Goal: Task Accomplishment & Management: Manage account settings

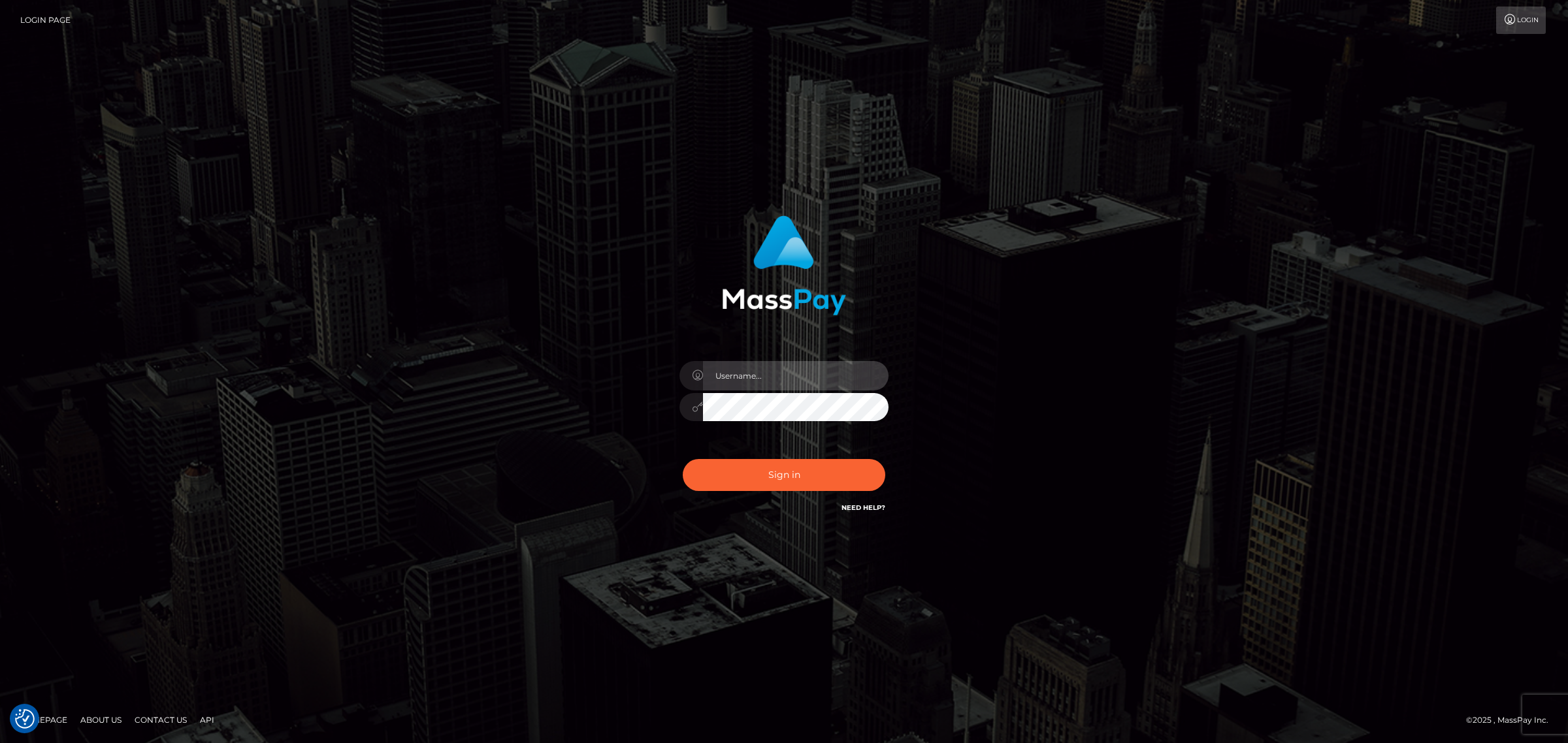
click at [733, 379] on input "text" at bounding box center [796, 376] width 186 height 30
type input "gunjan.k"
click at [750, 377] on input "text" at bounding box center [796, 376] width 186 height 30
type input "gunjan.k"
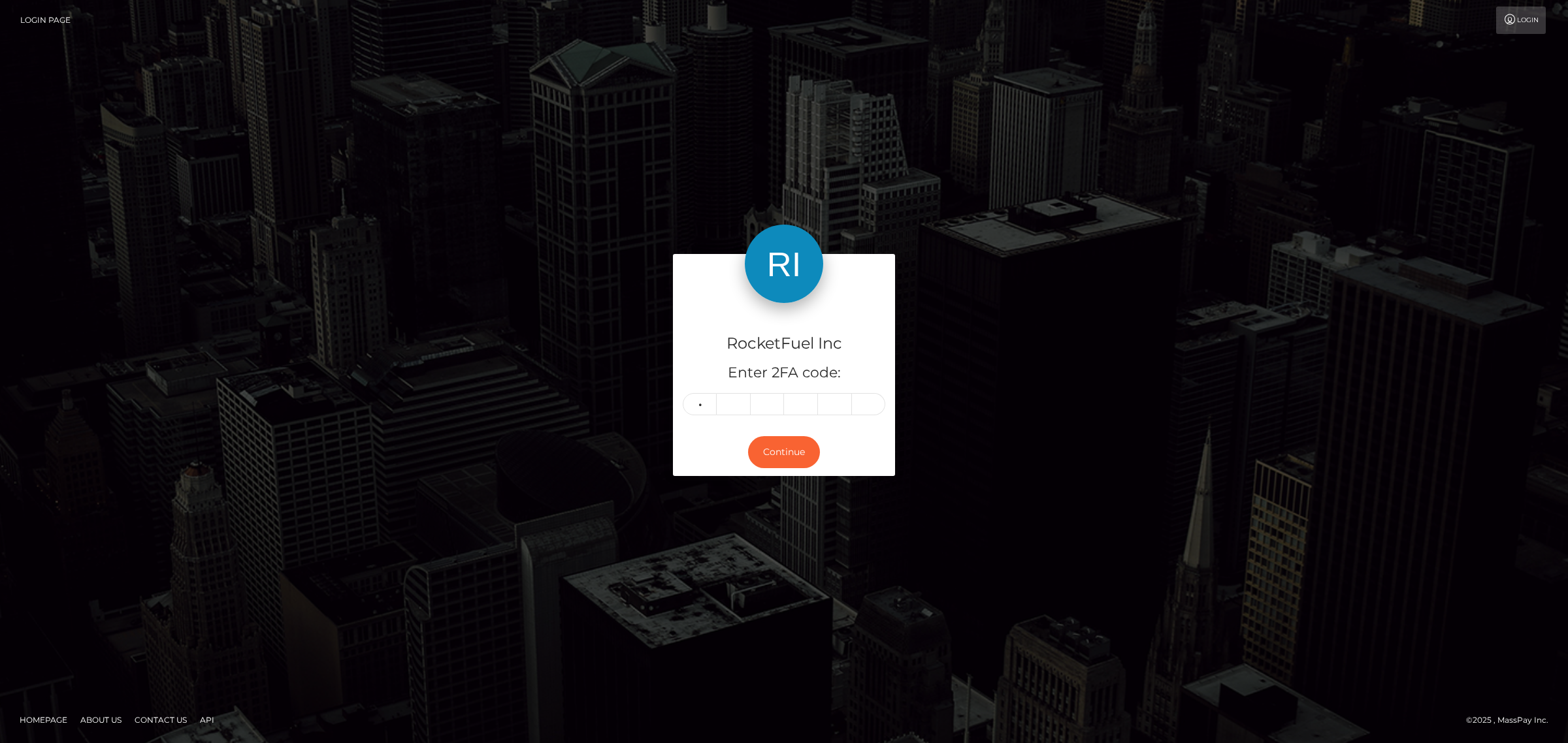
type input "0"
type input "8"
type input "4"
type input "3"
type input "0"
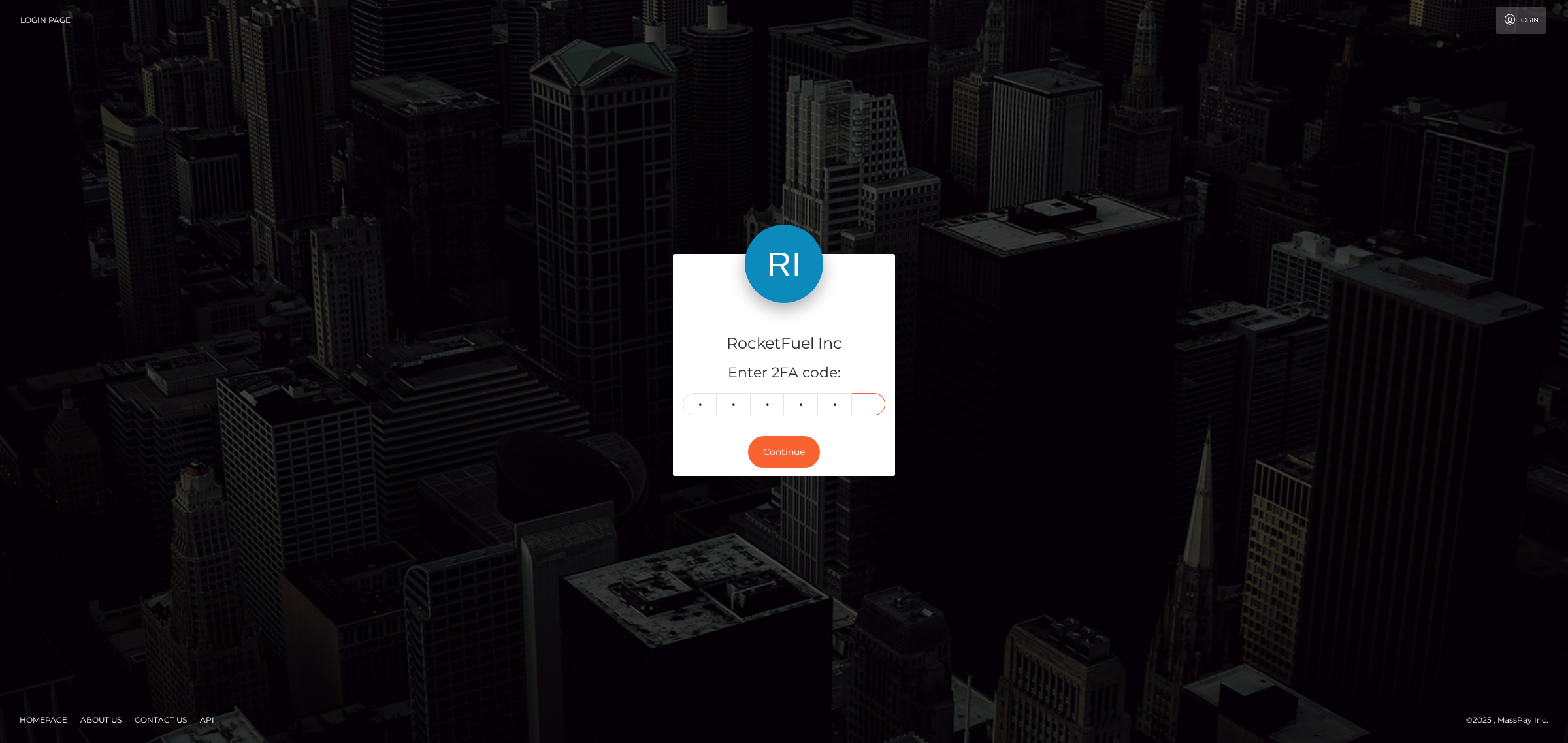
type input "5"
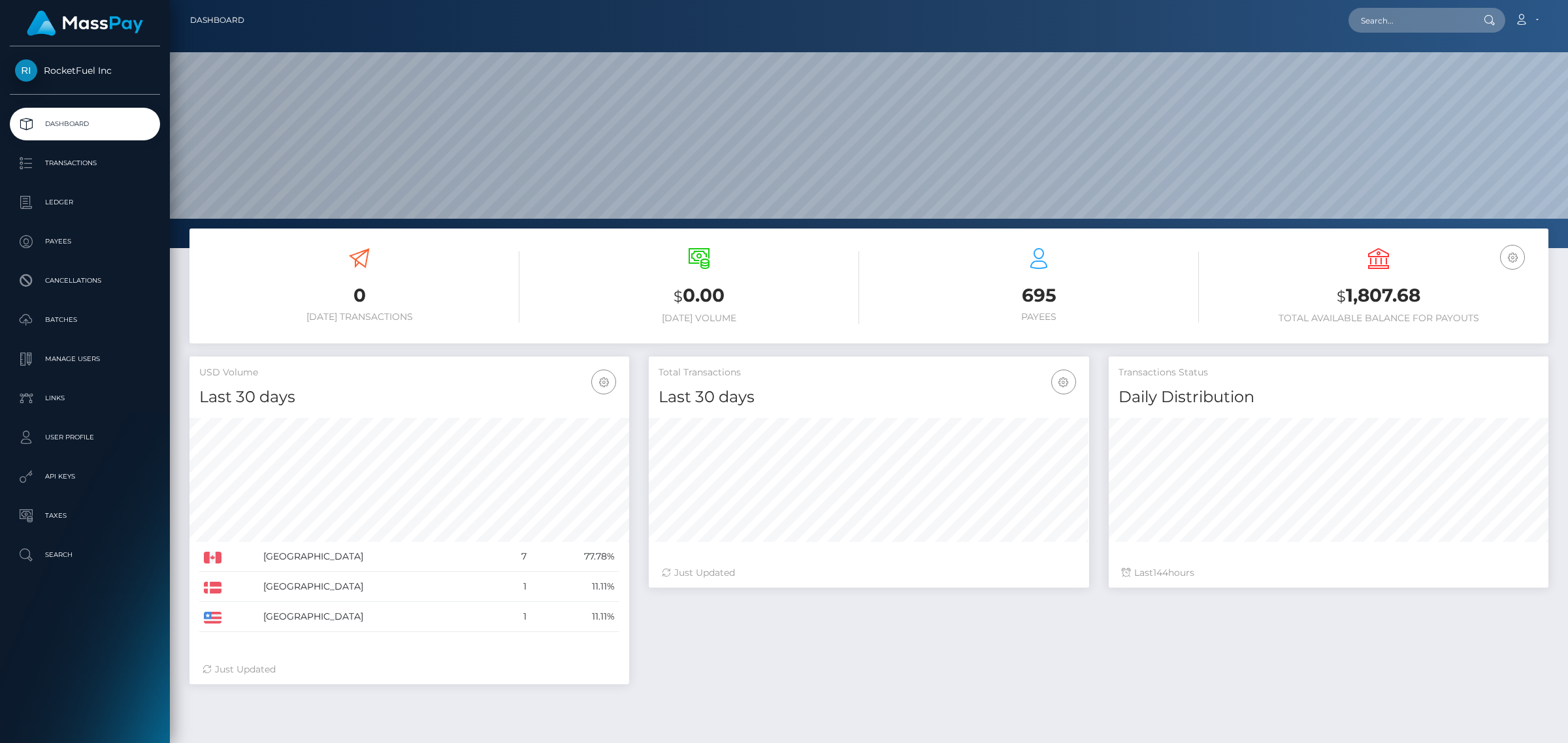
scroll to position [231, 439]
